Goal: Task Accomplishment & Management: Use online tool/utility

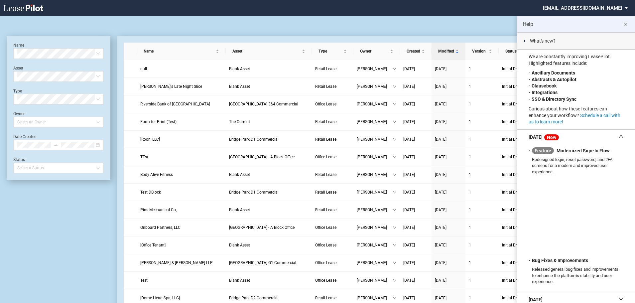
click at [626, 24] on md-icon "close" at bounding box center [625, 25] width 8 height 8
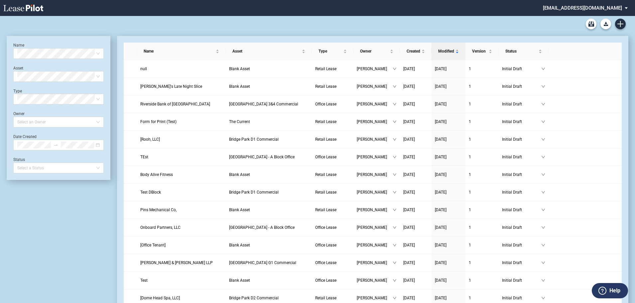
click at [37, 219] on div "Name Select name Asset Select Asset Type Select Type Owner Select an Owner Date…" at bounding box center [59, 295] width 104 height 518
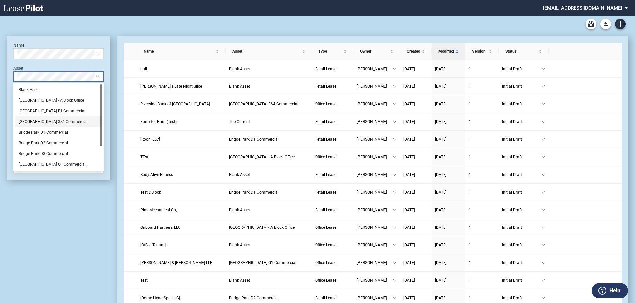
click at [40, 122] on div "[GEOGRAPHIC_DATA] 3&4 Commercial" at bounding box center [59, 121] width 80 height 7
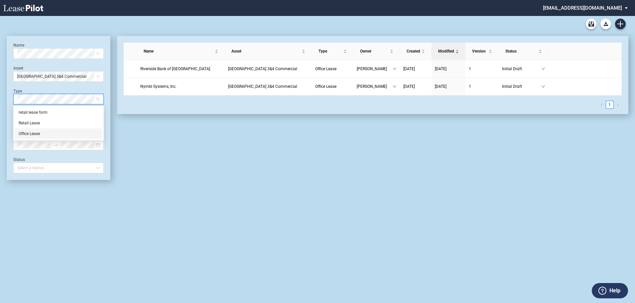
click at [24, 133] on div "Office Lease" at bounding box center [59, 133] width 80 height 7
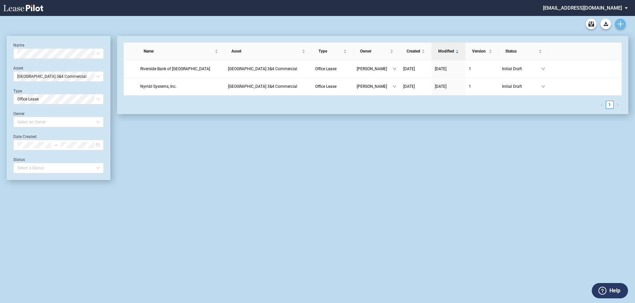
click at [622, 24] on use "Create new document" at bounding box center [620, 24] width 6 height 6
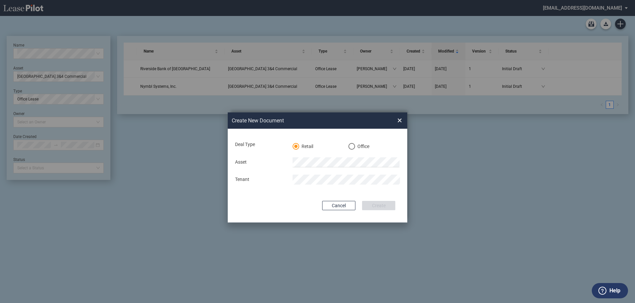
click at [352, 146] on div "Office" at bounding box center [351, 146] width 7 height 7
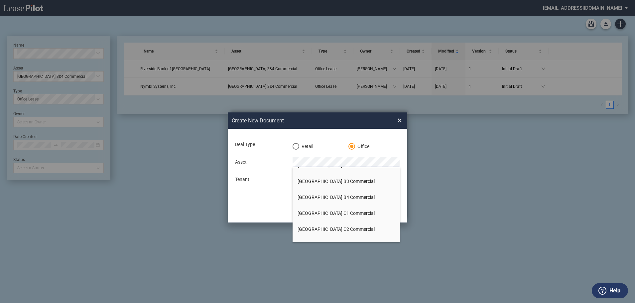
scroll to position [66, 0]
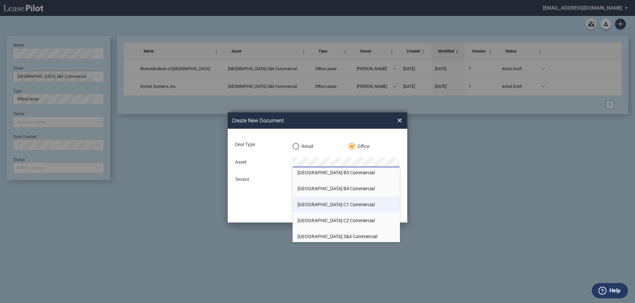
click at [315, 203] on span "[GEOGRAPHIC_DATA] C1 Commercial" at bounding box center [335, 204] width 77 height 5
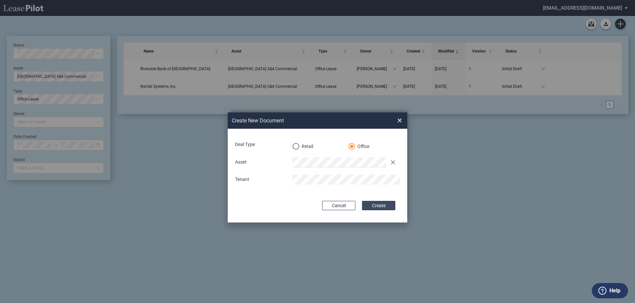
click at [382, 205] on button "Create" at bounding box center [378, 205] width 33 height 9
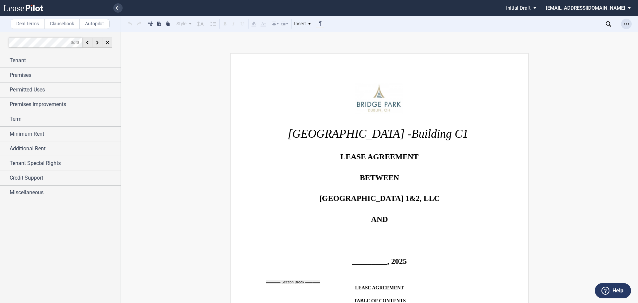
click at [627, 21] on icon "Open Lease options menu" at bounding box center [626, 23] width 5 height 5
click at [562, 35] on div "Download" at bounding box center [587, 36] width 81 height 6
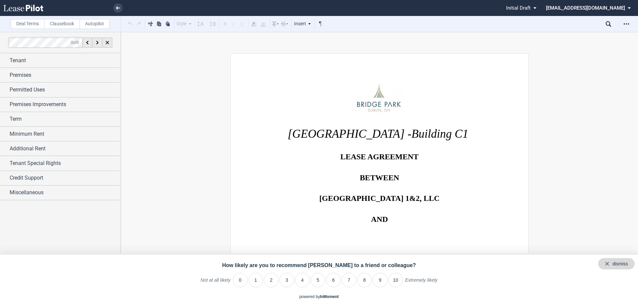
click at [629, 264] on div "dismiss" at bounding box center [616, 263] width 37 height 11
